Goal: Information Seeking & Learning: Learn about a topic

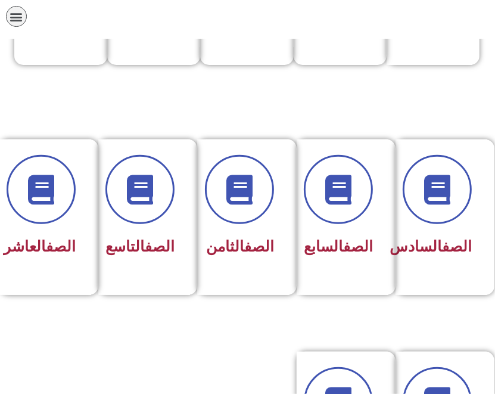
scroll to position [434, -5]
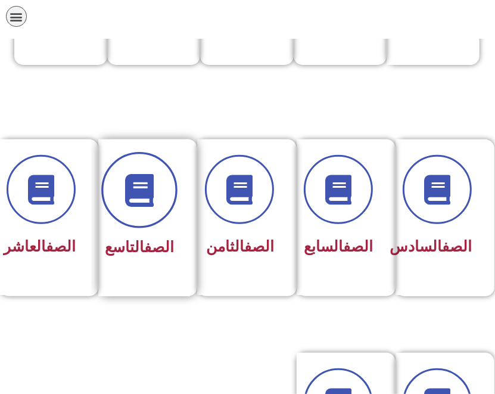
click at [155, 201] on icon at bounding box center [139, 190] width 33 height 33
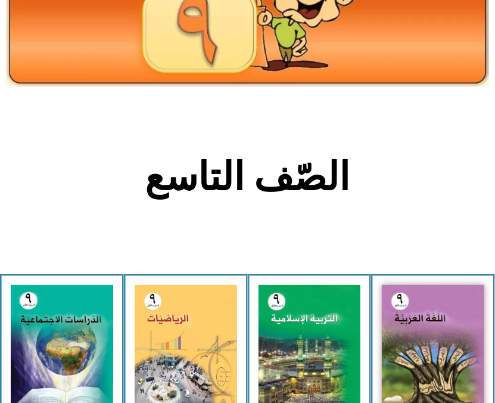
scroll to position [107, 0]
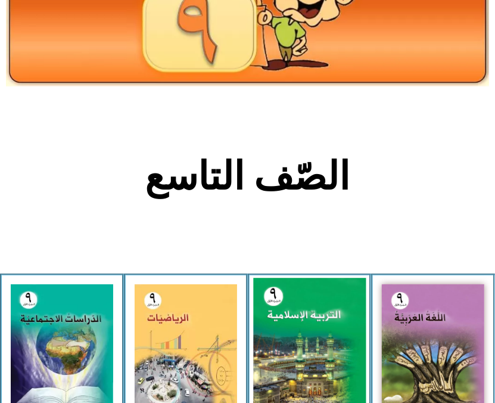
click at [307, 309] on img at bounding box center [309, 347] width 113 height 139
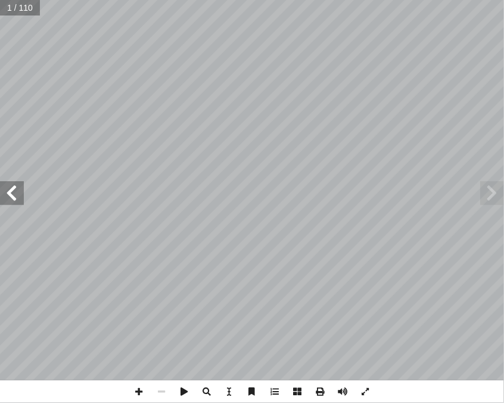
click at [14, 192] on span at bounding box center [12, 193] width 24 height 24
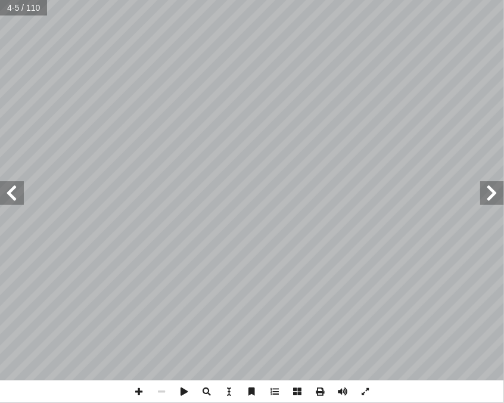
click at [14, 192] on span at bounding box center [12, 193] width 24 height 24
click at [26, 6] on input "text" at bounding box center [28, 7] width 56 height 15
type input "**"
click at [22, 5] on input "text" at bounding box center [28, 7] width 56 height 15
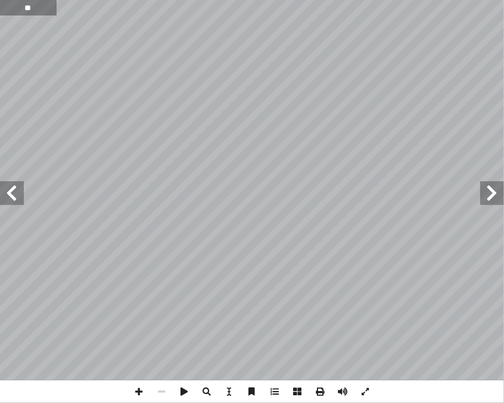
type input "**"
click at [18, 192] on span at bounding box center [12, 193] width 24 height 24
click at [15, 194] on span at bounding box center [12, 193] width 24 height 24
click at [490, 204] on span at bounding box center [492, 193] width 24 height 24
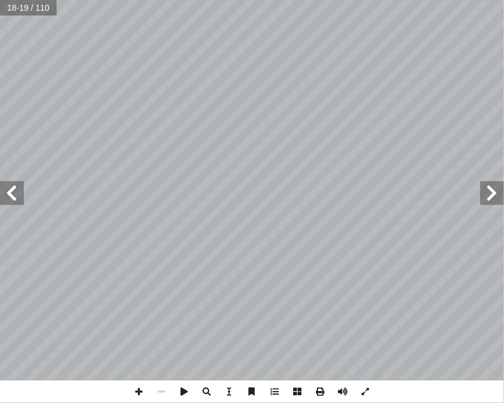
click at [488, 200] on span at bounding box center [492, 193] width 24 height 24
click at [138, 394] on span at bounding box center [138, 391] width 23 height 23
click at [18, 192] on span at bounding box center [12, 193] width 24 height 24
click at [8, 200] on span at bounding box center [12, 193] width 24 height 24
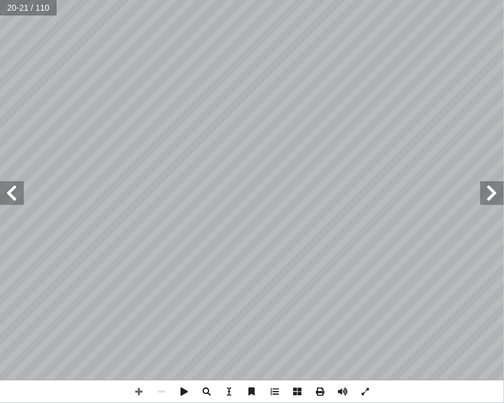
click at [8, 200] on span at bounding box center [12, 193] width 24 height 24
